Goal: Communication & Community: Answer question/provide support

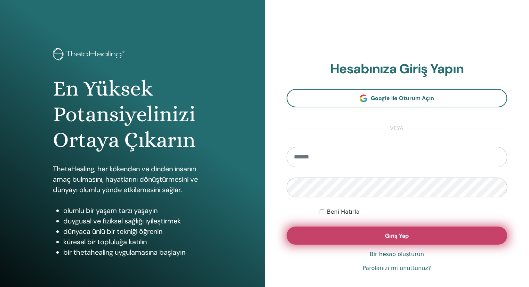
type input "**********"
drag, startPoint x: 370, startPoint y: 237, endPoint x: 363, endPoint y: 231, distance: 9.4
click at [369, 237] on button "Giriş Yap" at bounding box center [397, 236] width 221 height 18
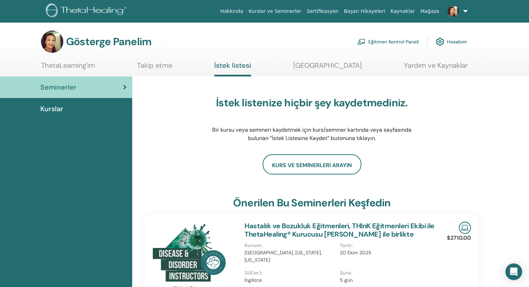
click at [397, 43] on font "Eğitmen Kontrol Paneli" at bounding box center [393, 42] width 50 height 6
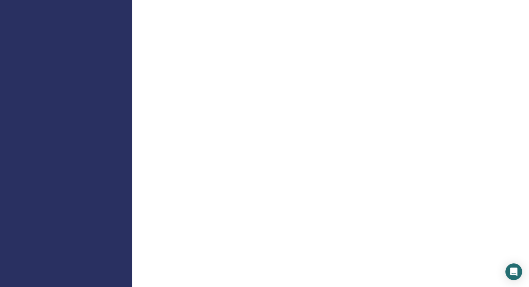
scroll to position [348, 0]
click at [509, 95] on div "Hoş Geldiniz Eğitmen" at bounding box center [330, 162] width 397 height 976
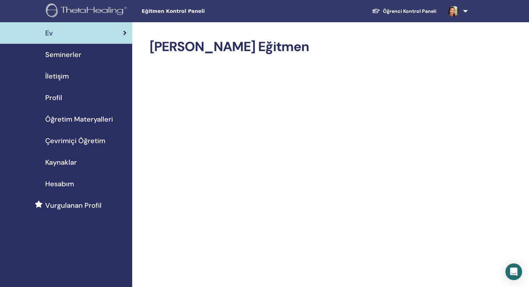
click at [60, 79] on font "İletişim" at bounding box center [57, 76] width 24 height 9
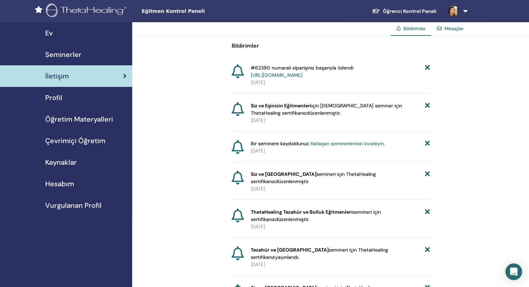
click at [448, 27] on font "Mesajlar" at bounding box center [454, 28] width 19 height 6
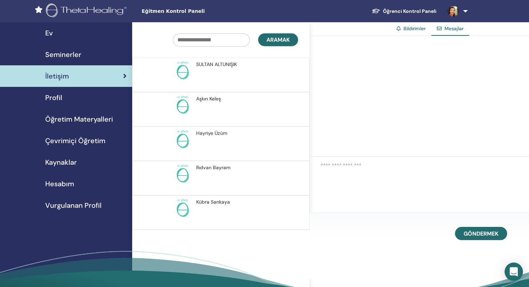
drag, startPoint x: 513, startPoint y: 272, endPoint x: 508, endPoint y: 268, distance: 5.4
click at [510, 269] on div "Intercom Messenger'ı açın" at bounding box center [514, 272] width 18 height 18
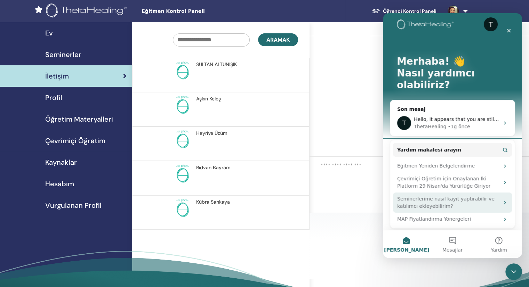
scroll to position [27, 0]
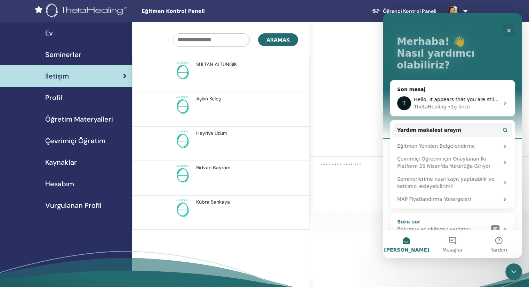
click at [503, 225] on div "Intercom habercisi" at bounding box center [499, 229] width 17 height 8
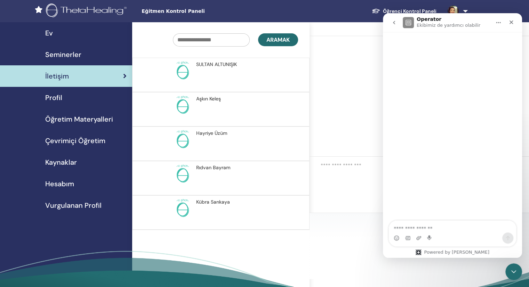
scroll to position [0, 0]
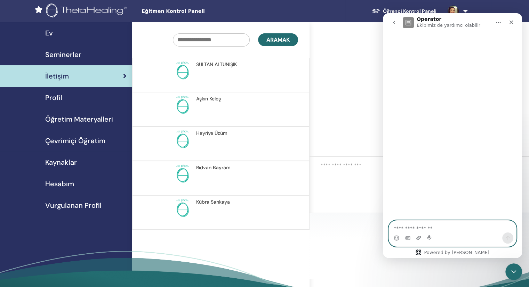
paste textarea "**********"
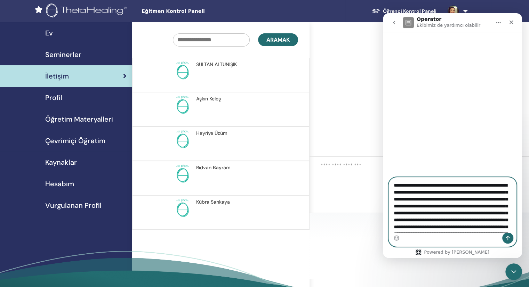
scroll to position [32, 0]
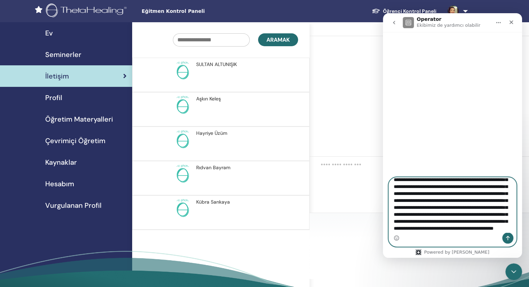
type textarea "**********"
click at [506, 235] on button "Bir mesaj gönder…" at bounding box center [507, 238] width 11 height 11
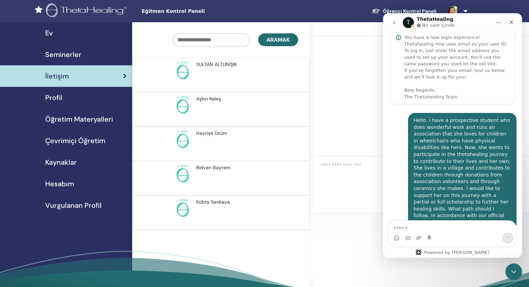
scroll to position [0, 0]
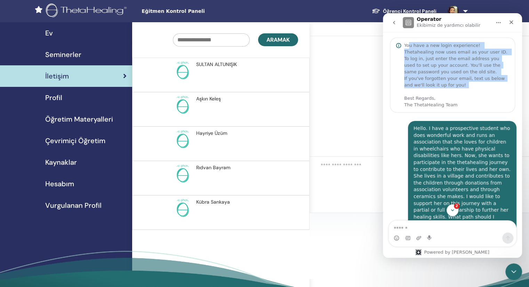
drag, startPoint x: 409, startPoint y: 48, endPoint x: 424, endPoint y: 92, distance: 46.2
click at [424, 92] on div "You have a new login experience! Thetahealing now uses email as your user ID. T…" at bounding box center [456, 75] width 105 height 66
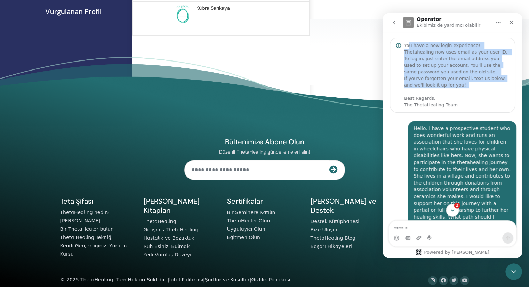
drag, startPoint x: 455, startPoint y: 213, endPoint x: 452, endPoint y: 207, distance: 7.0
click at [454, 213] on icon "Scroll to bottom" at bounding box center [453, 210] width 6 height 6
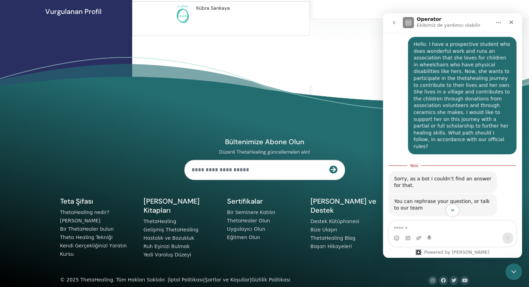
scroll to position [91, 0]
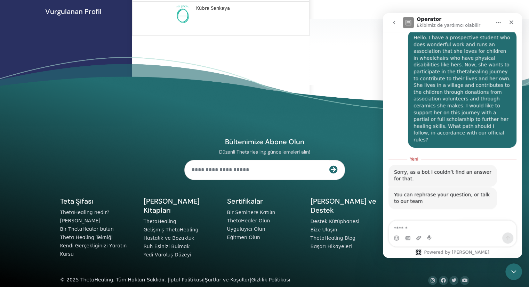
drag, startPoint x: 474, startPoint y: 210, endPoint x: 471, endPoint y: 207, distance: 4.2
click at [474, 222] on button "Talk to a person 👤" at bounding box center [485, 229] width 56 height 14
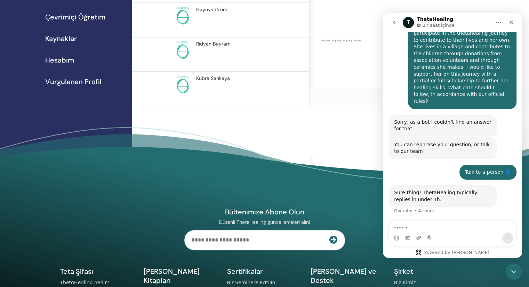
scroll to position [55, 0]
